Goal: Transaction & Acquisition: Obtain resource

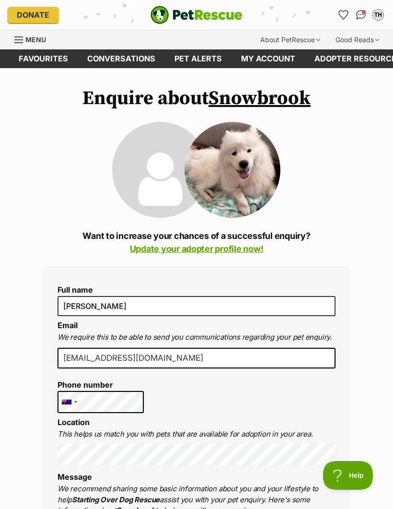
click at [234, 250] on link "Update your adopter profile now!" at bounding box center [197, 249] width 134 height 10
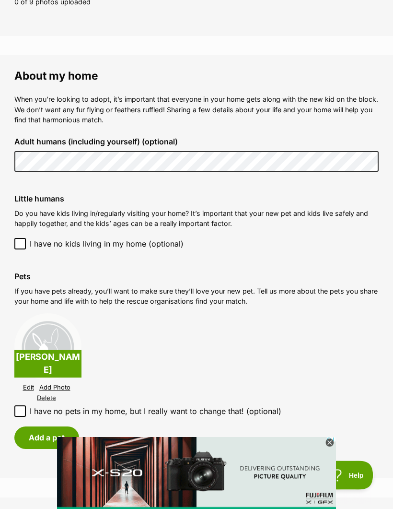
scroll to position [675, 0]
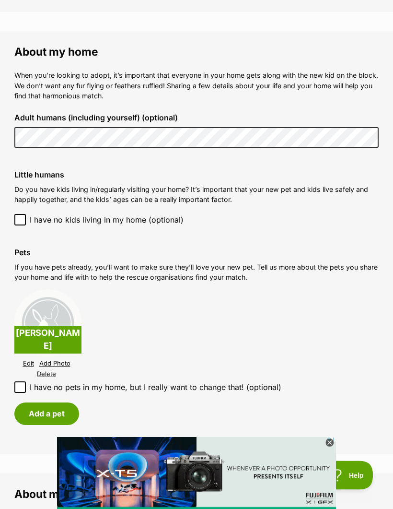
click at [48, 371] on link "Delete" at bounding box center [46, 374] width 19 height 7
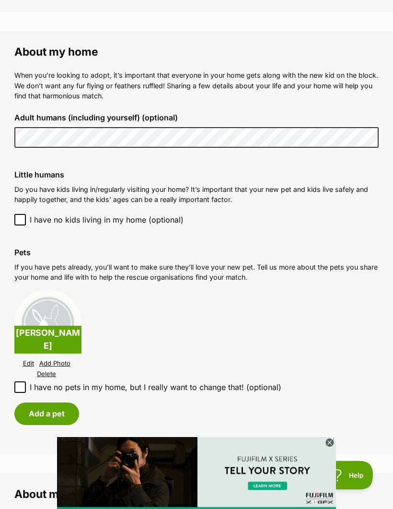
scroll to position [711, 0]
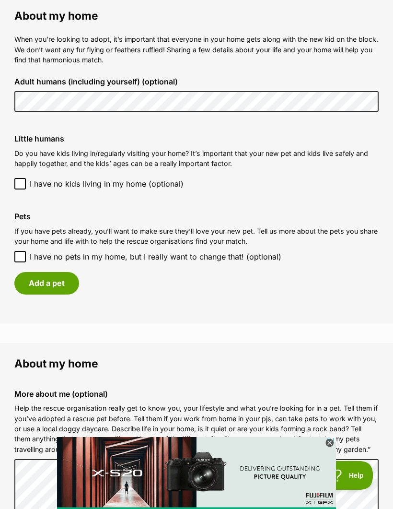
click at [52, 279] on button "Add a pet" at bounding box center [46, 283] width 65 height 22
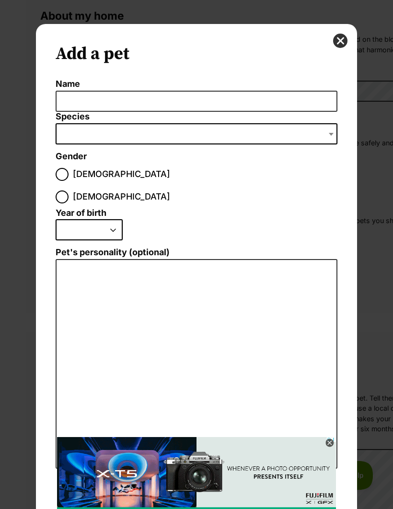
scroll to position [0, 0]
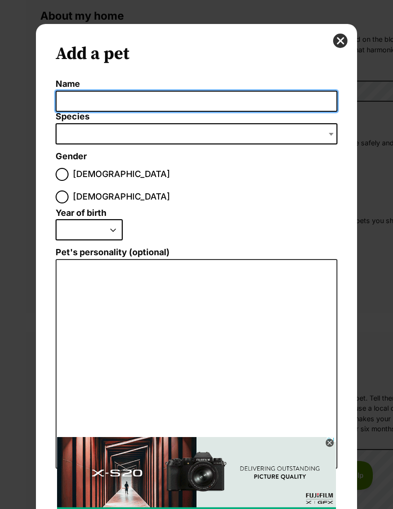
click at [180, 106] on input "Name" at bounding box center [197, 102] width 282 height 22
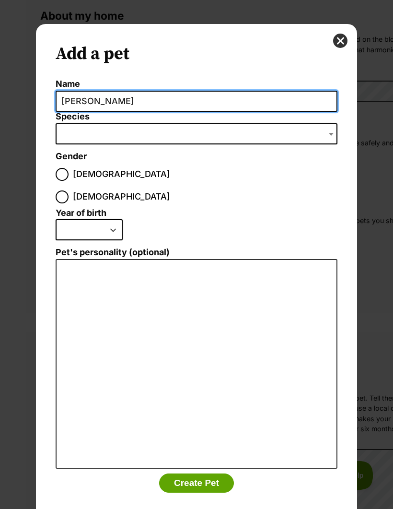
type input "Timothy luke"
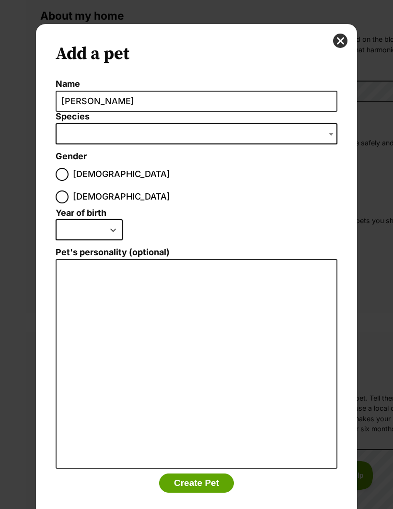
click at [145, 132] on span "Dialog Window - Close (Press escape to close)" at bounding box center [197, 133] width 282 height 21
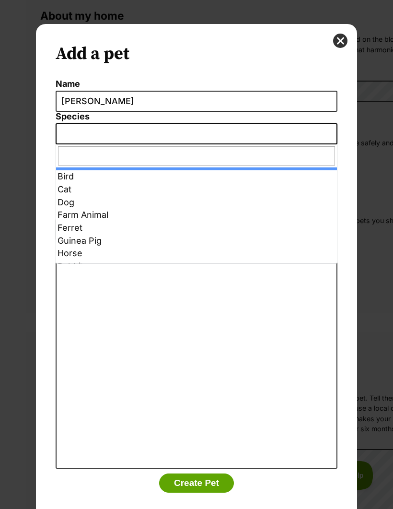
select select "2"
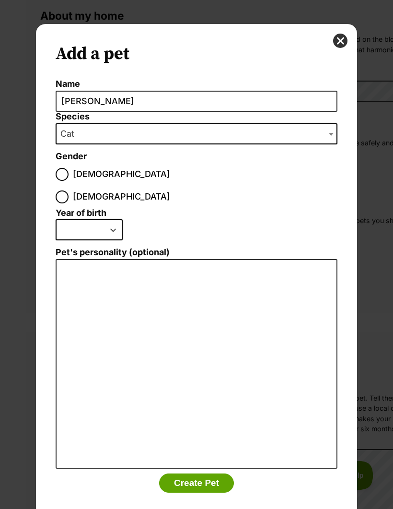
click at [63, 177] on input "Male" at bounding box center [62, 174] width 13 height 13
radio input "true"
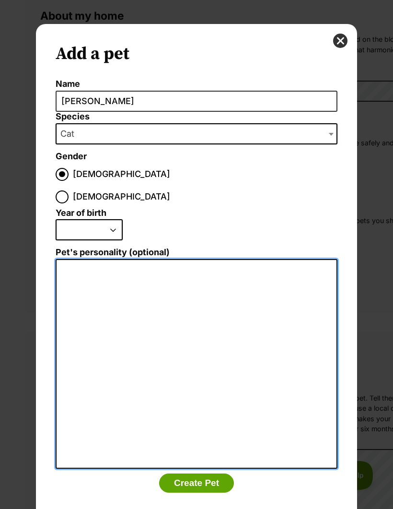
click at [194, 271] on textarea "Pet's personality (optional)" at bounding box center [197, 364] width 282 height 210
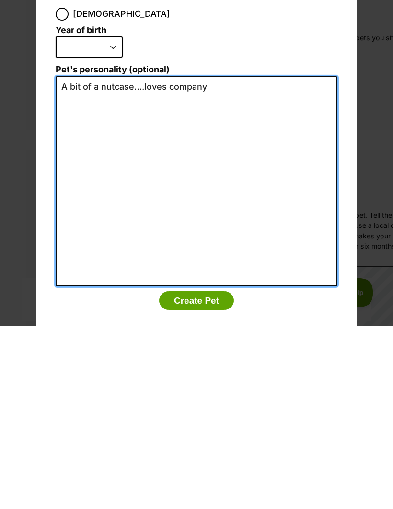
type textarea "A bit of a nutcase….loves company"
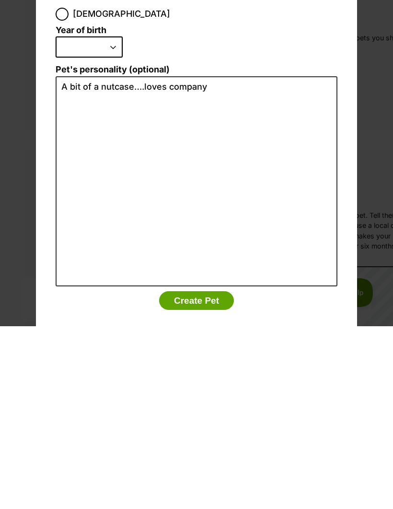
click at [202, 474] on button "Create Pet" at bounding box center [196, 483] width 75 height 19
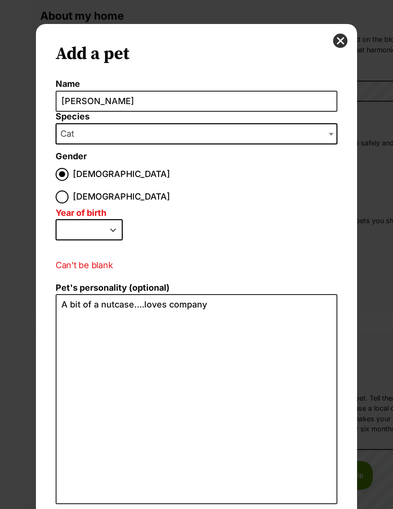
click at [112, 219] on select "2025 2024 2023 2022 2021 2020 2019 2018 2017 2016 2015 2014 2013 2012 2011 2010…" at bounding box center [89, 229] width 67 height 21
select select "2023"
click at [199, 508] on button "Create Pet" at bounding box center [196, 518] width 75 height 19
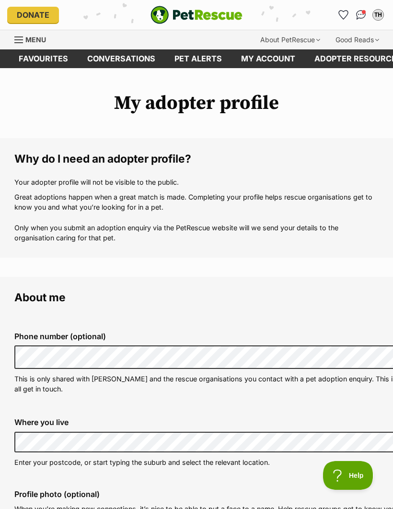
scroll to position [711, 0]
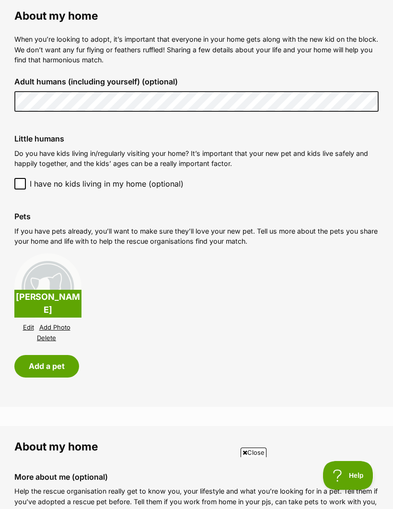
click at [53, 360] on button "Add a pet" at bounding box center [46, 366] width 65 height 22
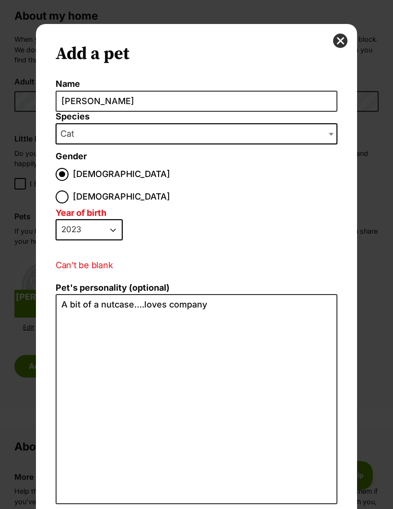
scroll to position [0, 0]
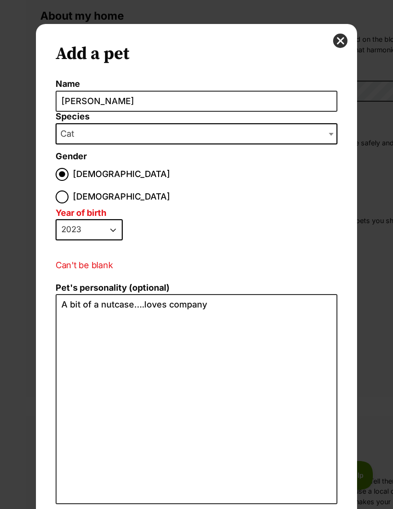
click at [344, 42] on button "close" at bounding box center [340, 41] width 14 height 14
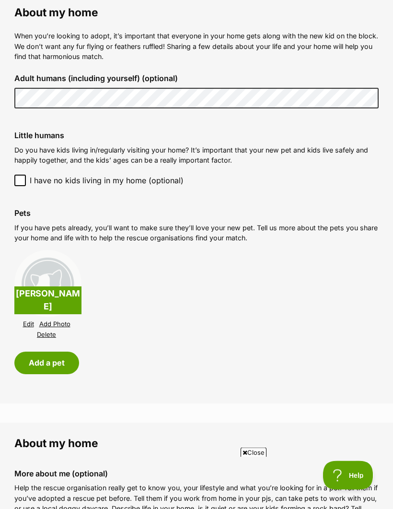
scroll to position [715, 0]
click at [46, 360] on button "Add a pet" at bounding box center [46, 362] width 65 height 22
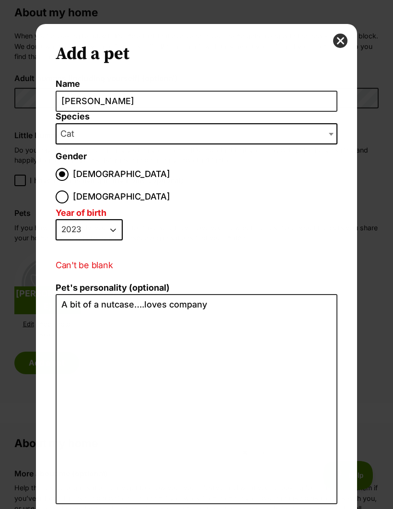
scroll to position [0, 0]
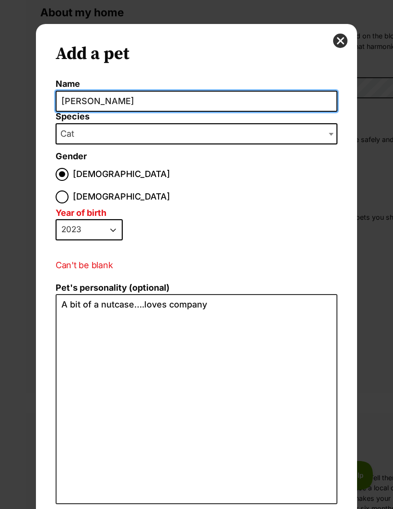
click at [182, 99] on input "Timothy luke" at bounding box center [197, 102] width 282 height 22
type input "T"
type input "Meow meow"
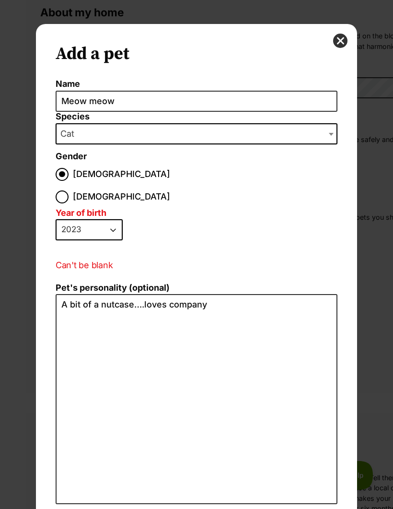
click at [113, 134] on span "Cat" at bounding box center [197, 133] width 282 height 21
click at [69, 190] on input "Female" at bounding box center [62, 196] width 13 height 13
radio input "true"
click at [113, 219] on select "2025 2024 2023 2022 2021 2020 2019 2018 2017 2016 2015 2014 2013 2012 2011 2010…" at bounding box center [89, 229] width 67 height 21
select select "2018"
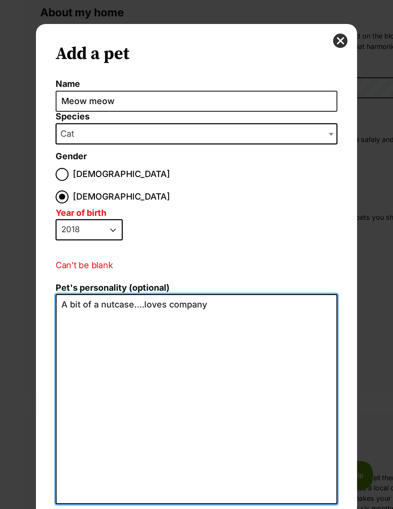
click at [227, 294] on textarea "A bit of a nutcase….loves company" at bounding box center [197, 399] width 282 height 210
type textarea "A"
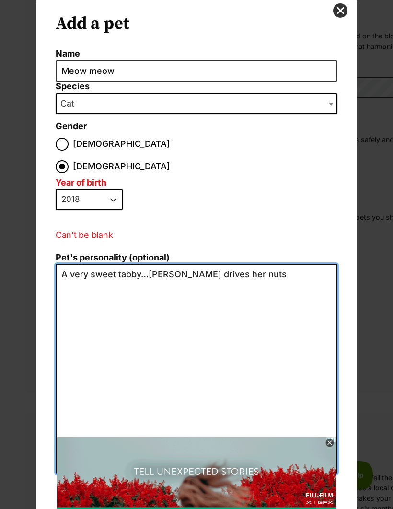
scroll to position [30, 0]
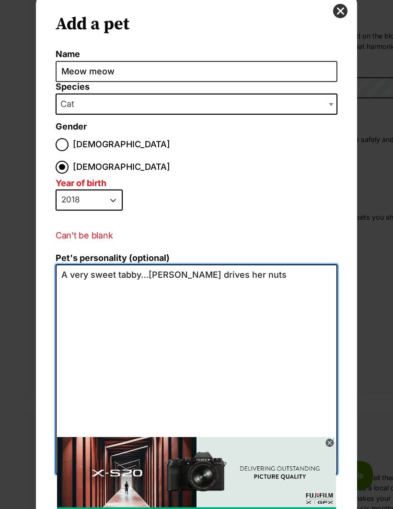
type textarea "A very sweet tabby…Timothy drives her nuts"
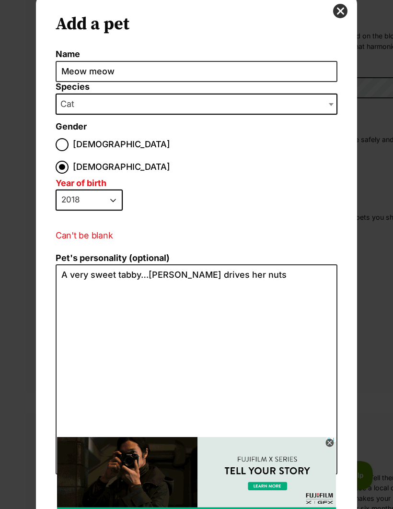
click at [373, 291] on div "Add a pet Name Meow meow Species Bird Cat Dog Farm Animal Ferret Guinea Pig Hor…" at bounding box center [196, 254] width 393 height 509
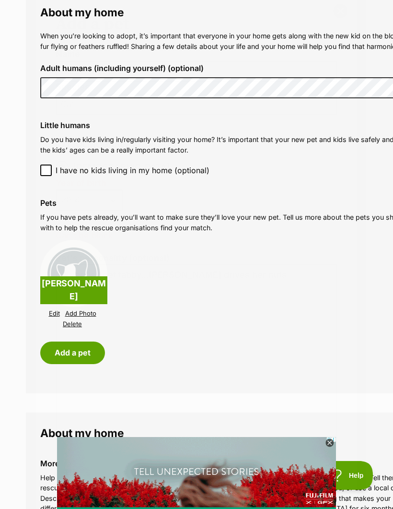
scroll to position [715, 0]
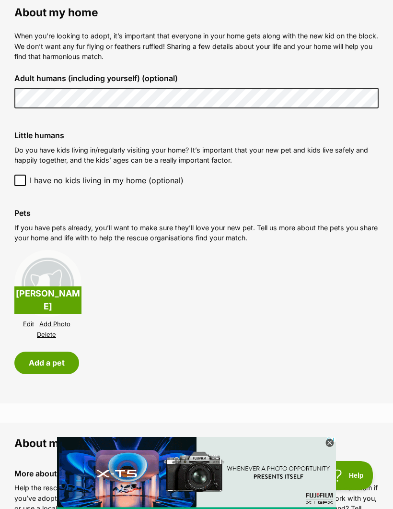
click at [47, 361] on button "Add a pet" at bounding box center [46, 362] width 65 height 22
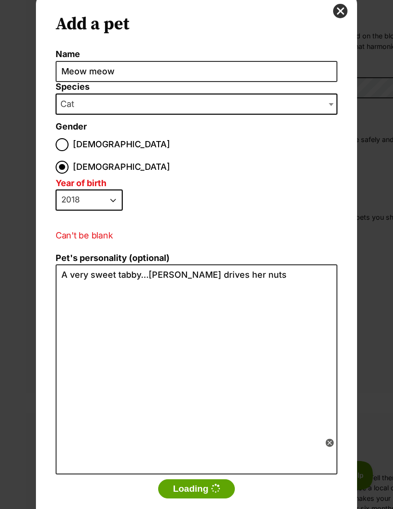
scroll to position [0, 0]
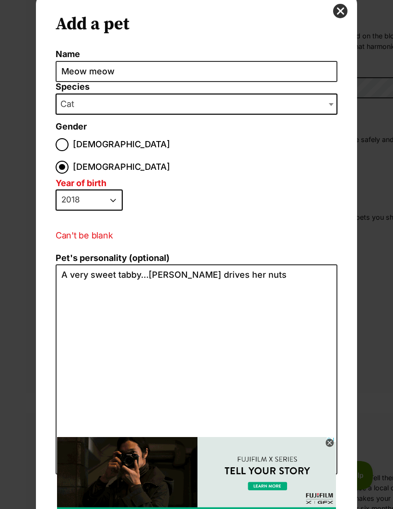
click at [287, 189] on li "2025 2024 2023 2022 2021 2020 2019 2018 2017 2016 2015 2014 2013 2012 2011 2010…" at bounding box center [194, 203] width 277 height 28
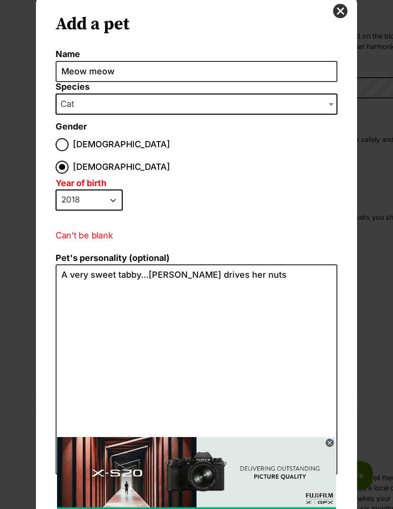
click at [326, 446] on icon at bounding box center [330, 443] width 9 height 9
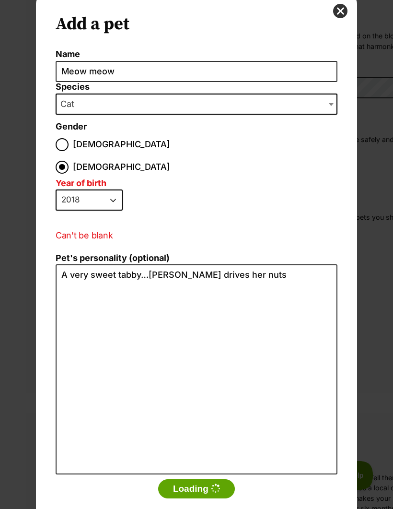
click at [201, 479] on button "Loading" at bounding box center [196, 488] width 77 height 19
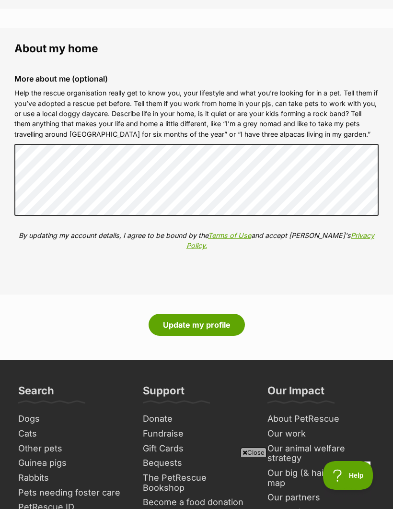
click at [201, 314] on button "Update my profile" at bounding box center [197, 325] width 96 height 22
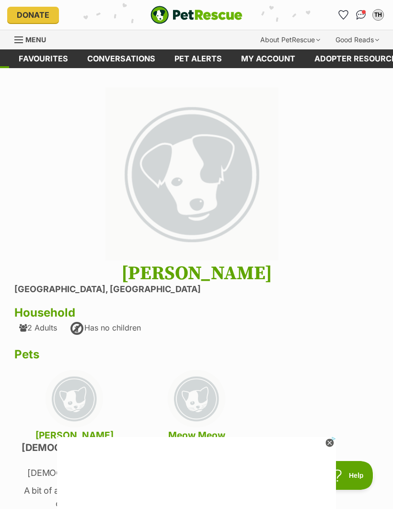
click at [17, 39] on span "Menu" at bounding box center [18, 39] width 9 height 1
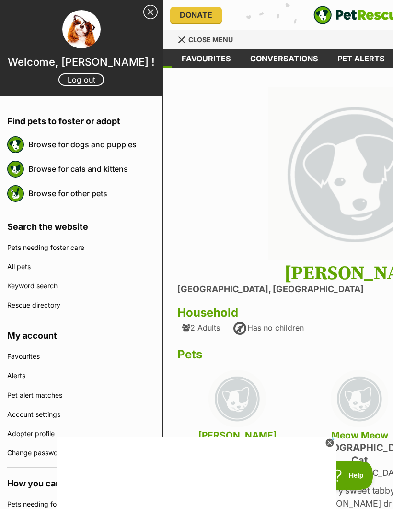
click at [108, 147] on link "Browse for dogs and puppies" at bounding box center [91, 144] width 127 height 20
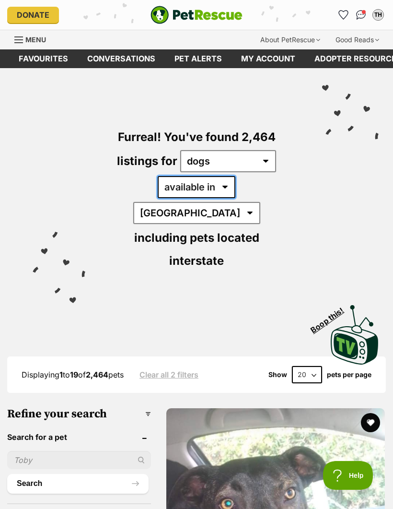
click at [188, 187] on select "available in located in" at bounding box center [197, 187] width 78 height 22
select select "disabled"
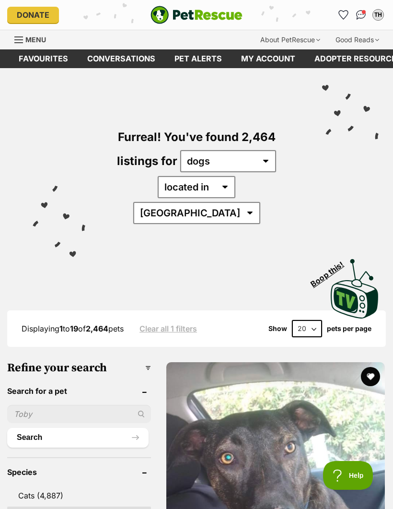
select select "VIC"
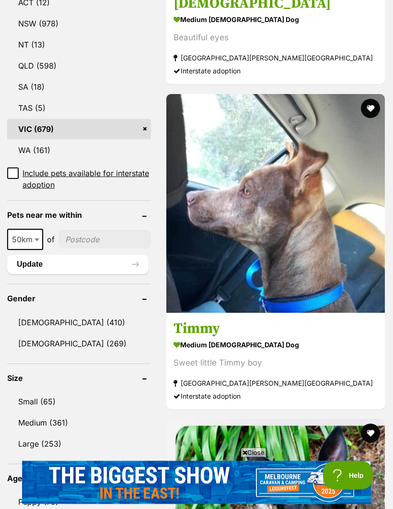
scroll to position [593, 0]
click at [50, 333] on link "[DEMOGRAPHIC_DATA] (269)" at bounding box center [79, 343] width 144 height 20
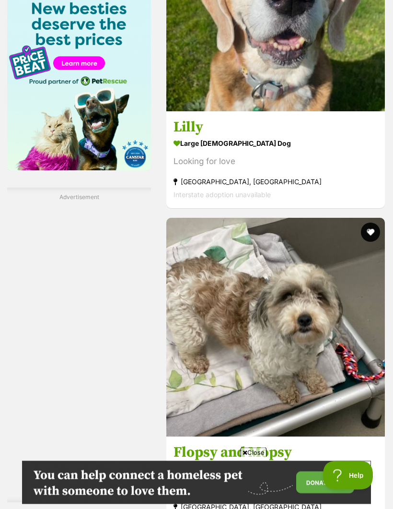
scroll to position [1574, 0]
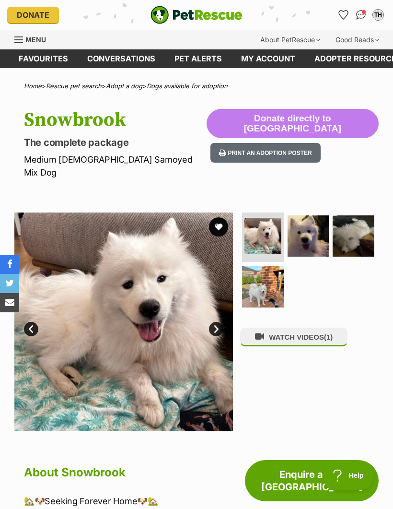
click at [295, 470] on link "Enquire about [GEOGRAPHIC_DATA]" at bounding box center [312, 480] width 134 height 41
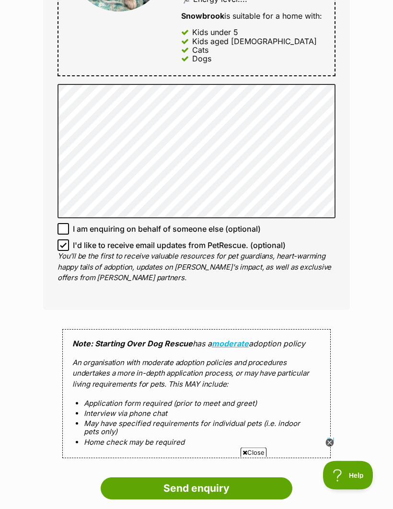
scroll to position [584, 0]
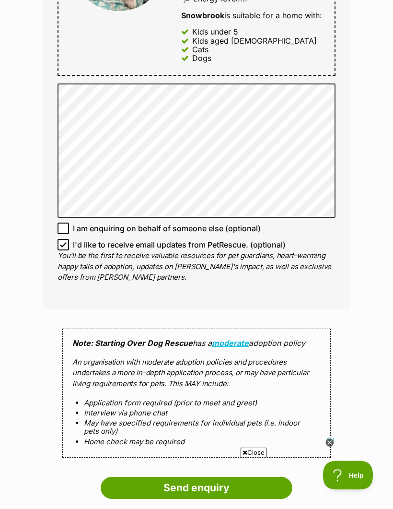
click at [67, 245] on input "I'd like to receive email updates from PetRescue. (optional)" at bounding box center [64, 245] width 12 height 12
checkbox input "false"
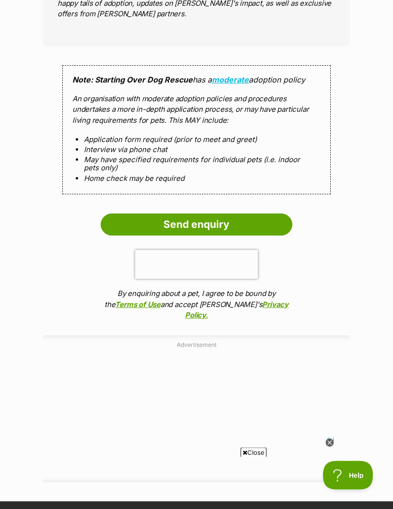
scroll to position [848, 0]
click at [202, 223] on input "Send enquiry" at bounding box center [197, 224] width 192 height 22
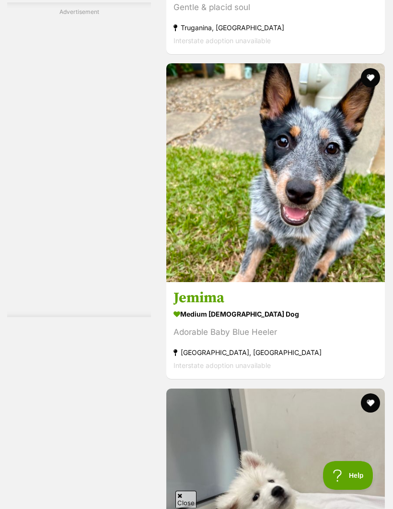
scroll to position [2377, 0]
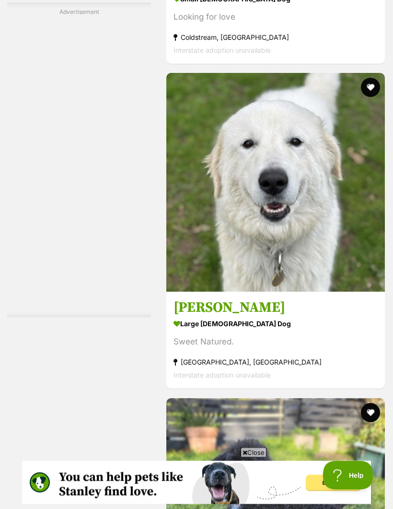
scroll to position [2368, 0]
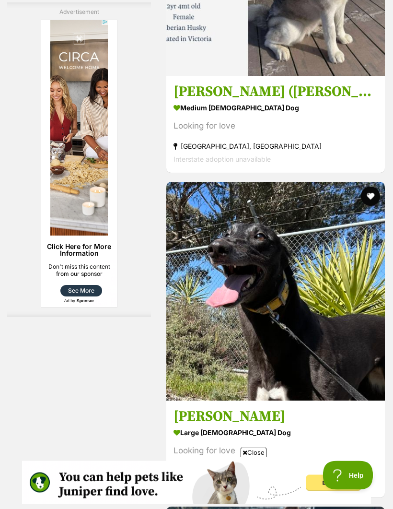
scroll to position [2378, 0]
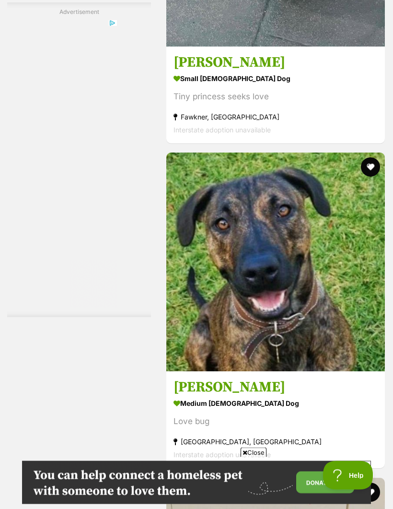
scroll to position [2288, 0]
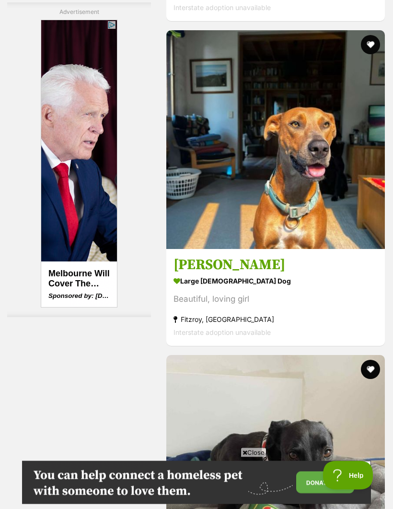
scroll to position [2086, 0]
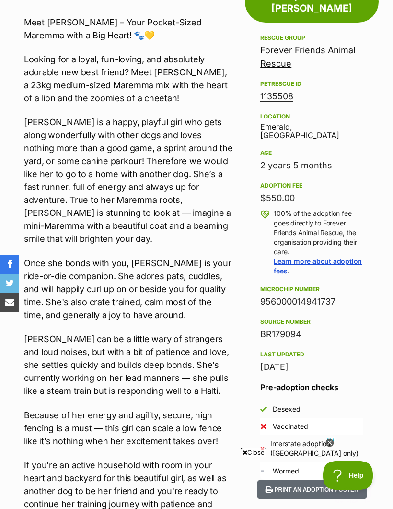
scroll to position [483, 0]
